Goal: Task Accomplishment & Management: Complete application form

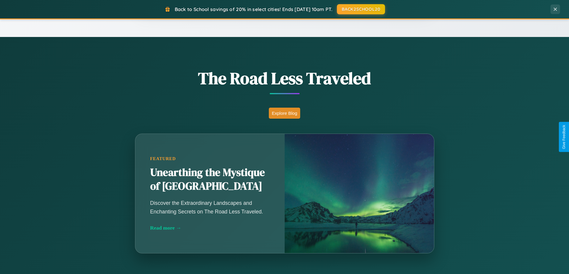
scroll to position [1149, 0]
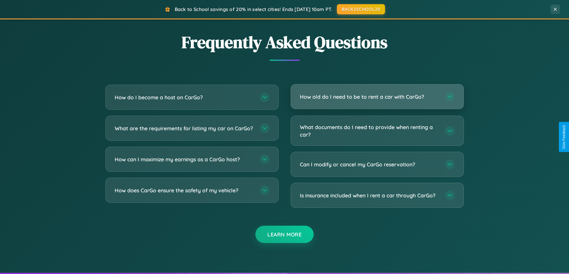
click at [377, 97] on h3 "How old do I need to be to rent a car with CarGo?" at bounding box center [369, 96] width 139 height 7
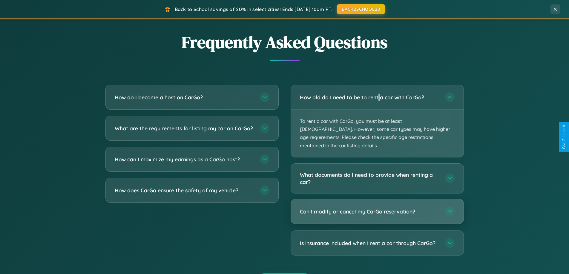
click at [377, 208] on h3 "Can I modify or cancel my CarGo reservation?" at bounding box center [369, 211] width 139 height 7
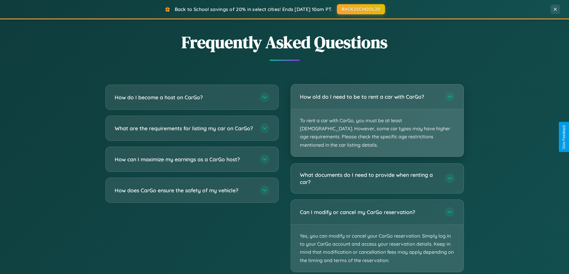
click at [377, 117] on p "To rent a car with CarGo, you must be at least [DEMOGRAPHIC_DATA]. However, som…" at bounding box center [377, 132] width 173 height 47
click at [377, 116] on p "To rent a car with CarGo, you must be at least [DEMOGRAPHIC_DATA]. However, som…" at bounding box center [377, 132] width 173 height 47
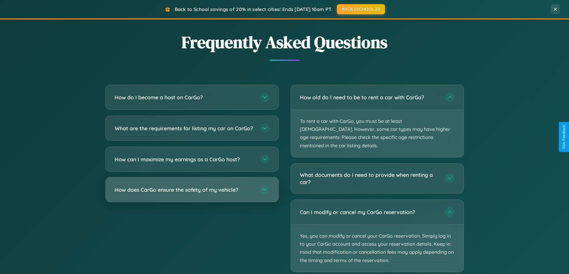
click at [192, 194] on h3 "How does CarGo ensure the safety of my vehicle?" at bounding box center [184, 189] width 139 height 7
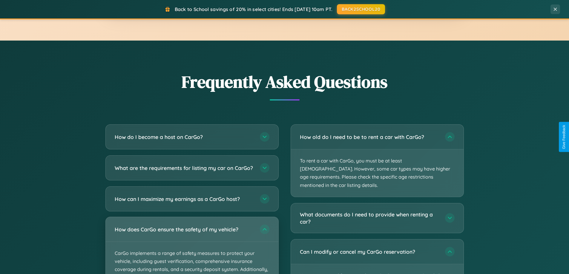
scroll to position [959, 0]
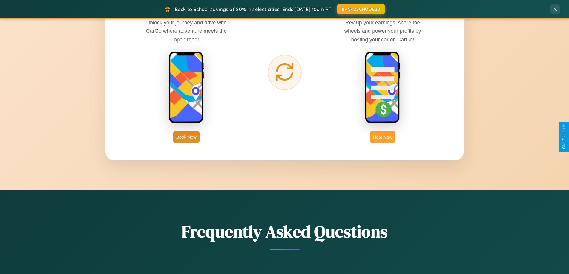
click at [382, 137] on button "Host Now" at bounding box center [382, 137] width 25 height 11
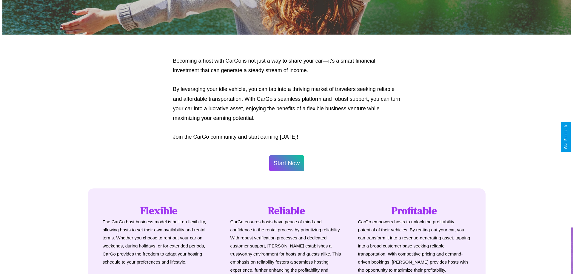
scroll to position [288, 0]
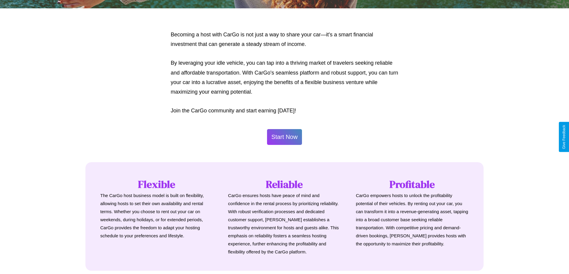
click at [284, 137] on button "Start Now" at bounding box center [284, 137] width 35 height 16
